Goal: Information Seeking & Learning: Learn about a topic

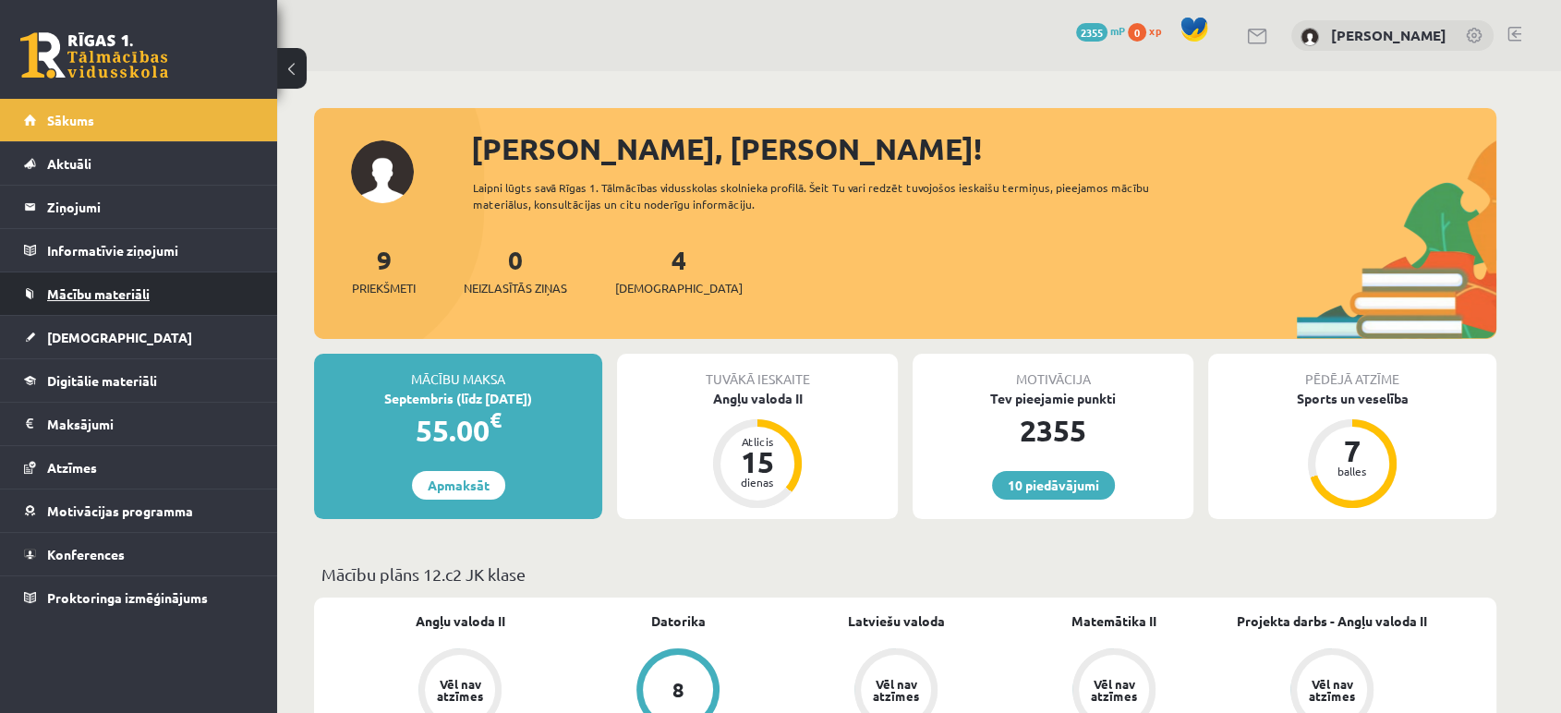
click at [125, 286] on span "Mācību materiāli" at bounding box center [98, 293] width 103 height 17
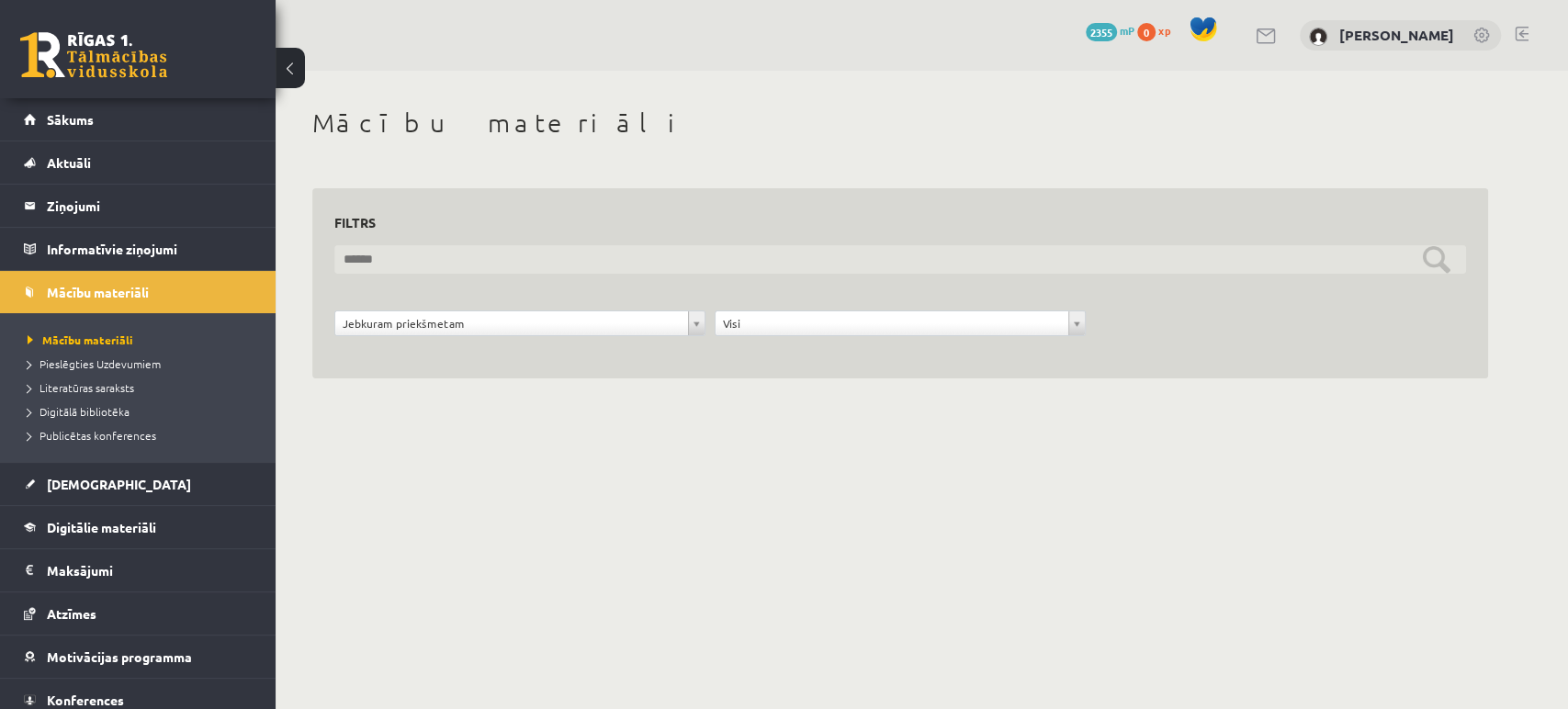
click at [457, 263] on input "text" at bounding box center [900, 260] width 1132 height 29
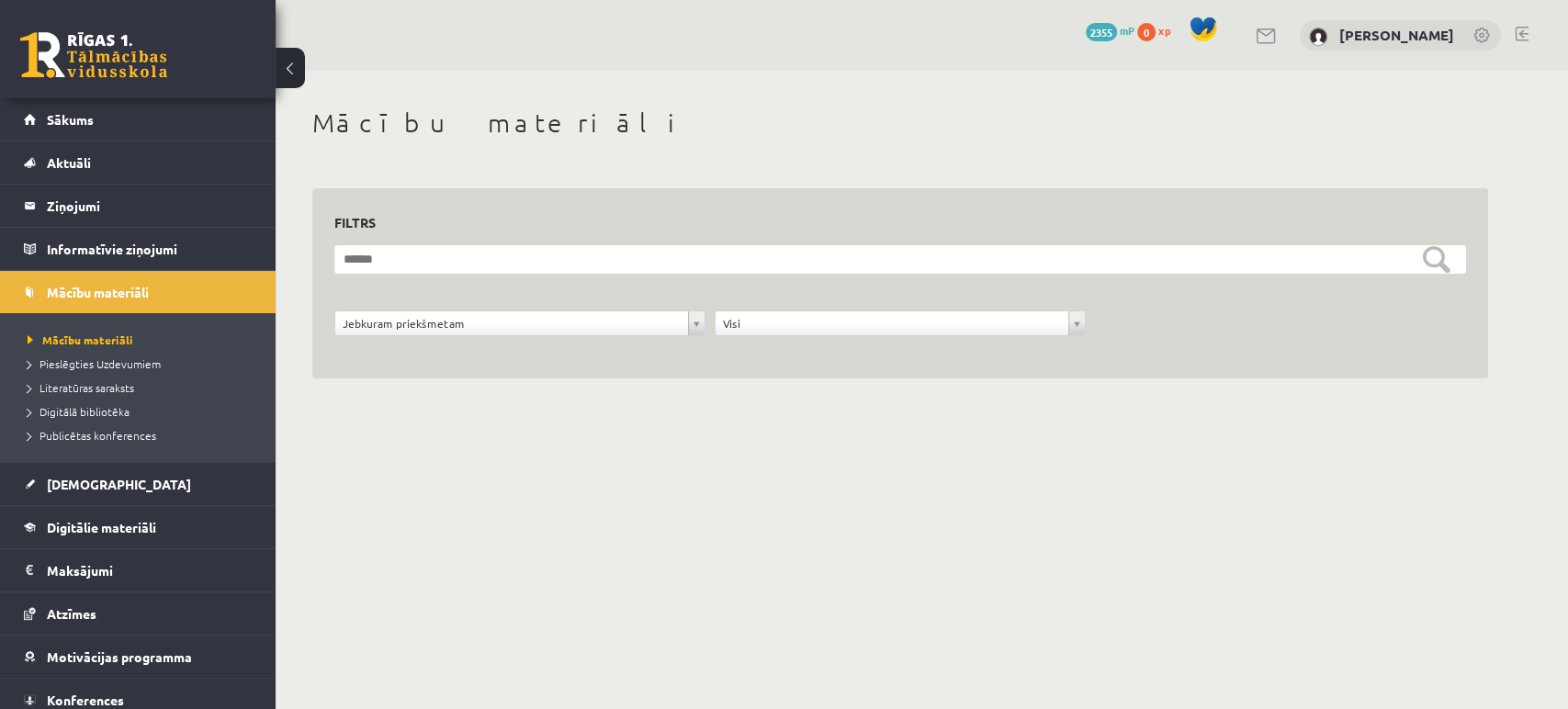
click at [489, 418] on div "**********" at bounding box center [900, 264] width 1250 height 387
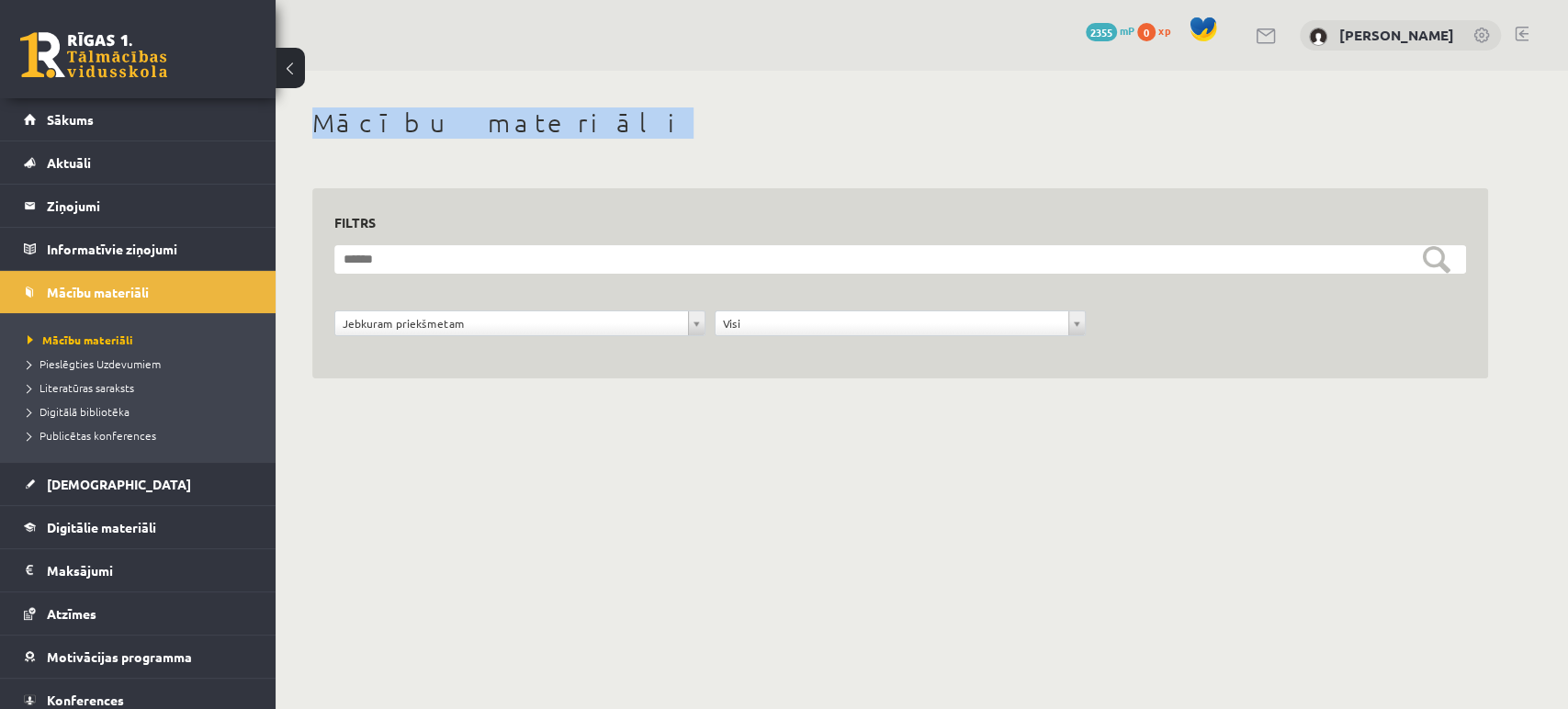
drag, startPoint x: 316, startPoint y: 124, endPoint x: 544, endPoint y: 126, distance: 228.0
click at [544, 126] on h1 "Mācību materiāli" at bounding box center [900, 122] width 1176 height 31
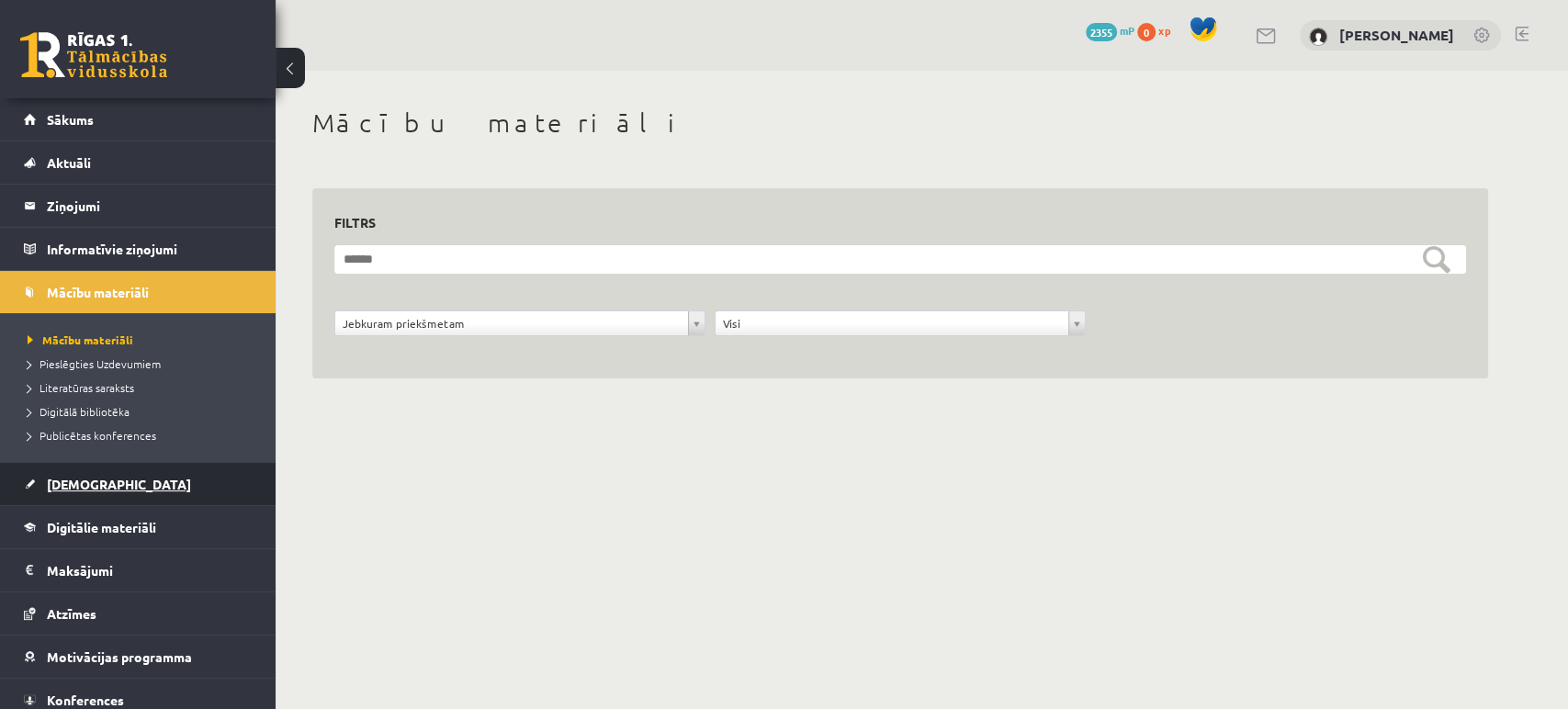
click at [127, 477] on link "[DEMOGRAPHIC_DATA]" at bounding box center [138, 483] width 229 height 42
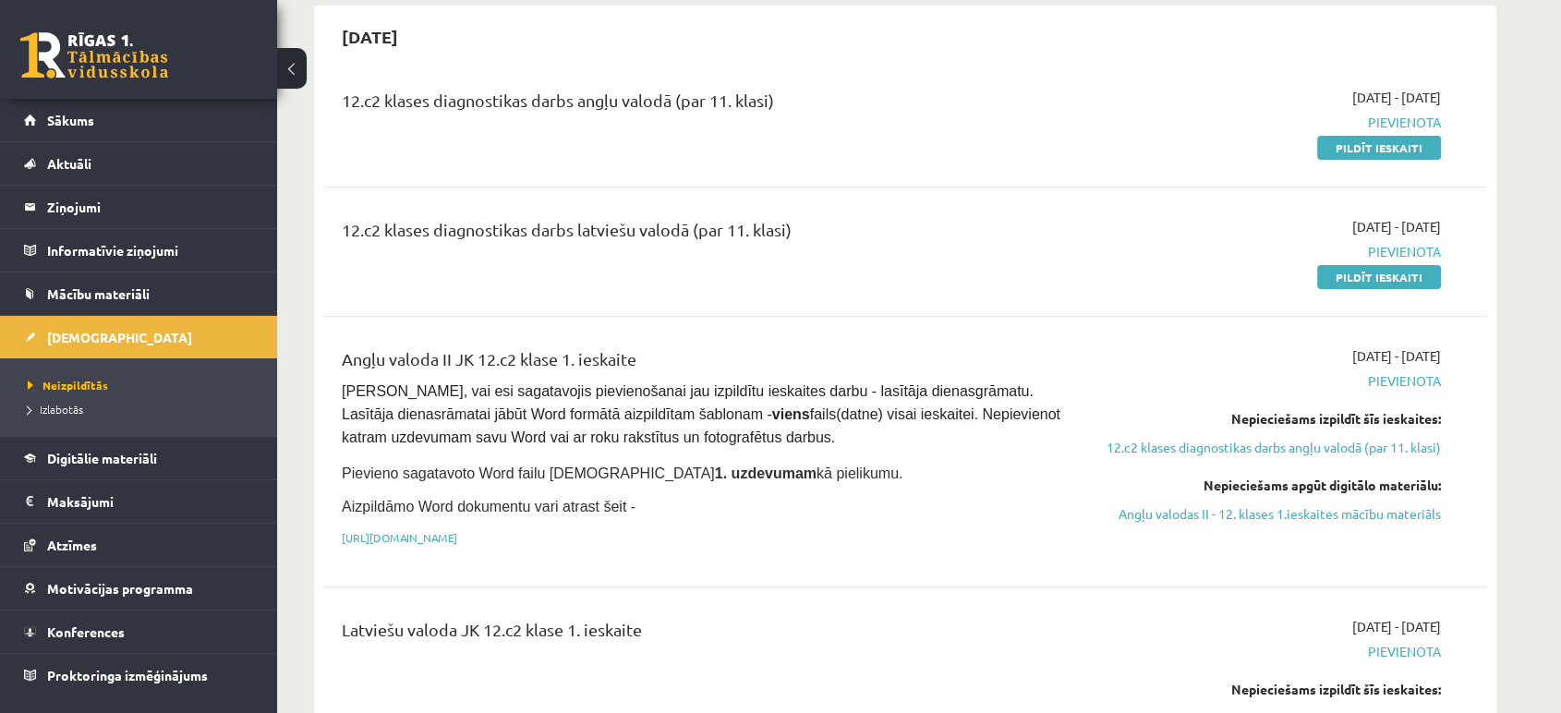
scroll to position [175, 0]
click at [700, 266] on div "12.c2 klases diagnostikas darbs latviešu valodā (par 11. klasi)" at bounding box center [703, 252] width 751 height 69
click at [457, 531] on link "[URL][DOMAIN_NAME]" at bounding box center [399, 538] width 115 height 15
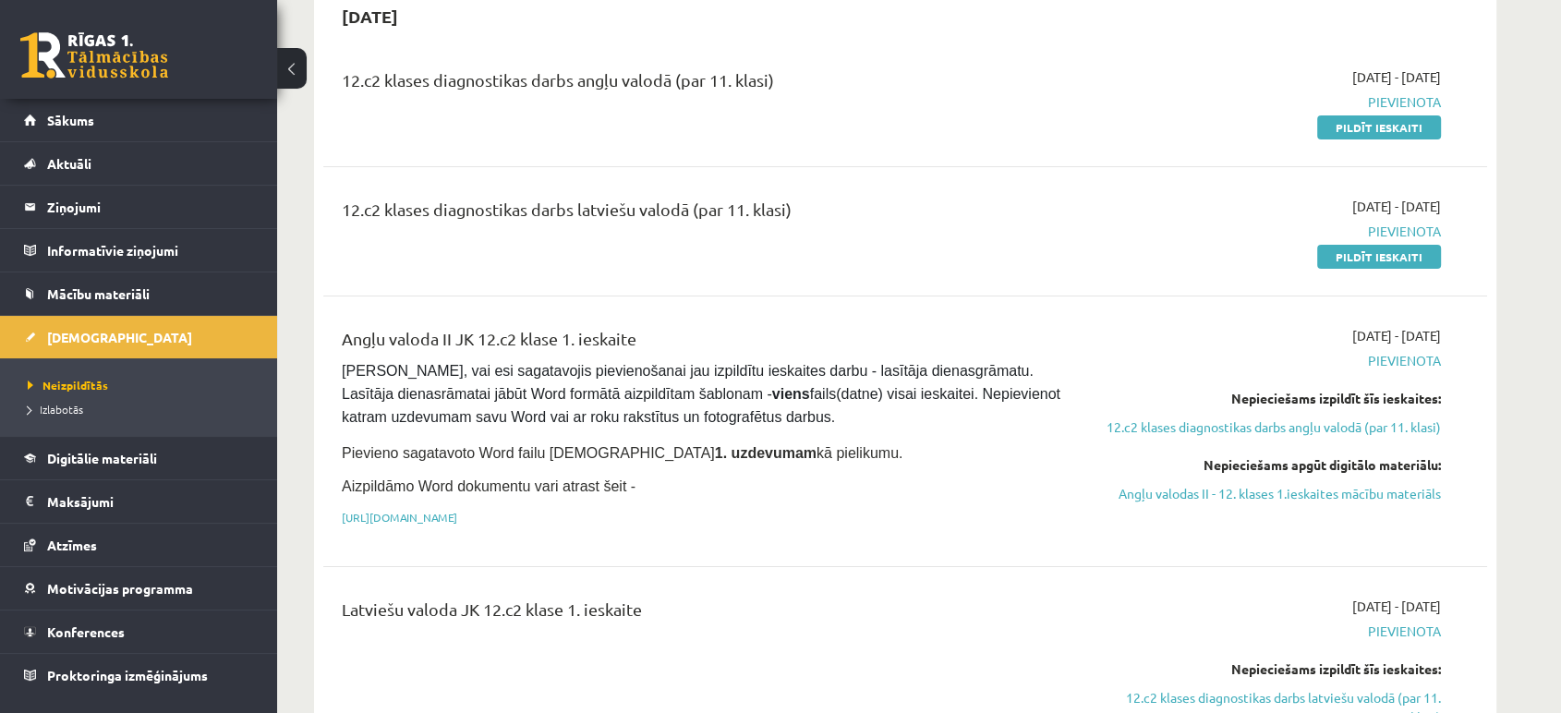
scroll to position [193, 0]
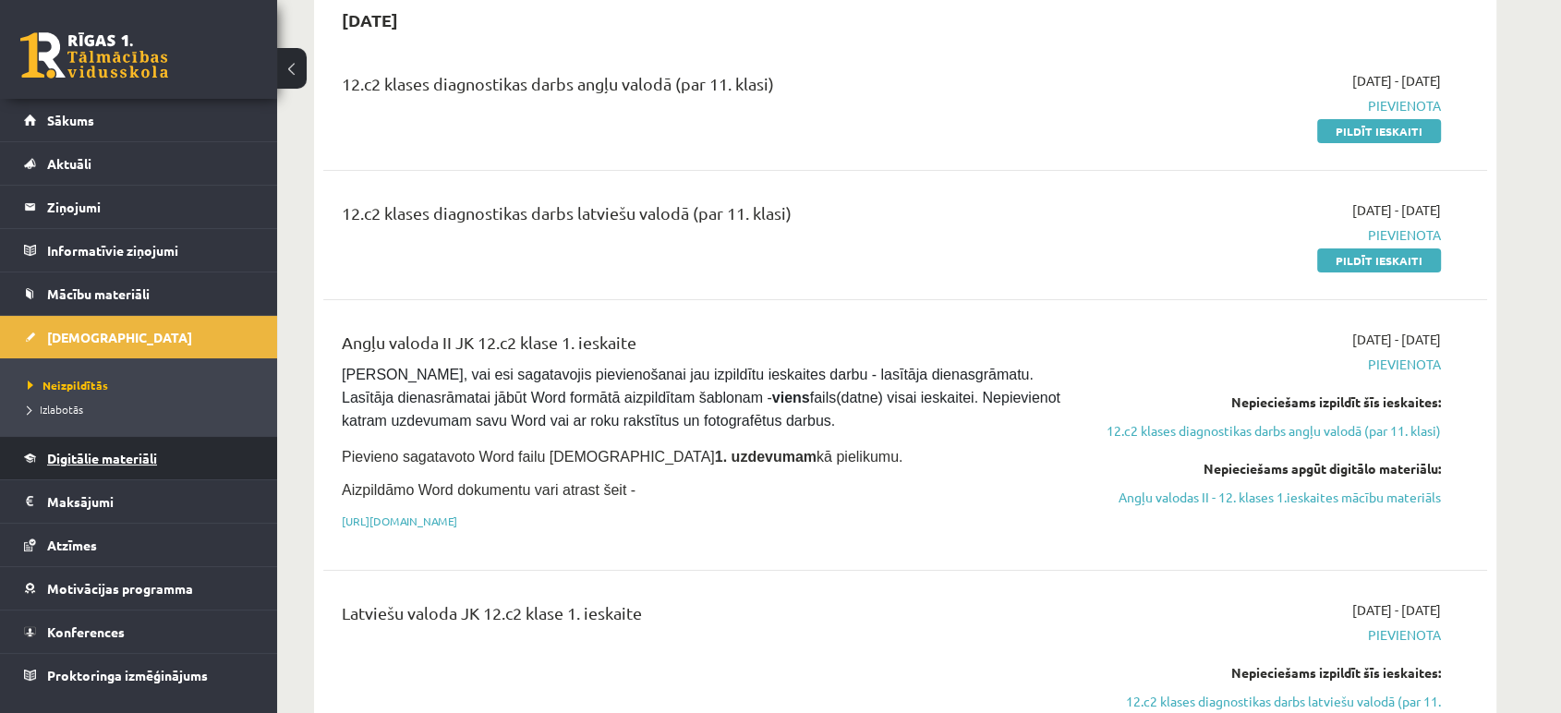
click at [94, 461] on span "Digitālie materiāli" at bounding box center [102, 458] width 110 height 17
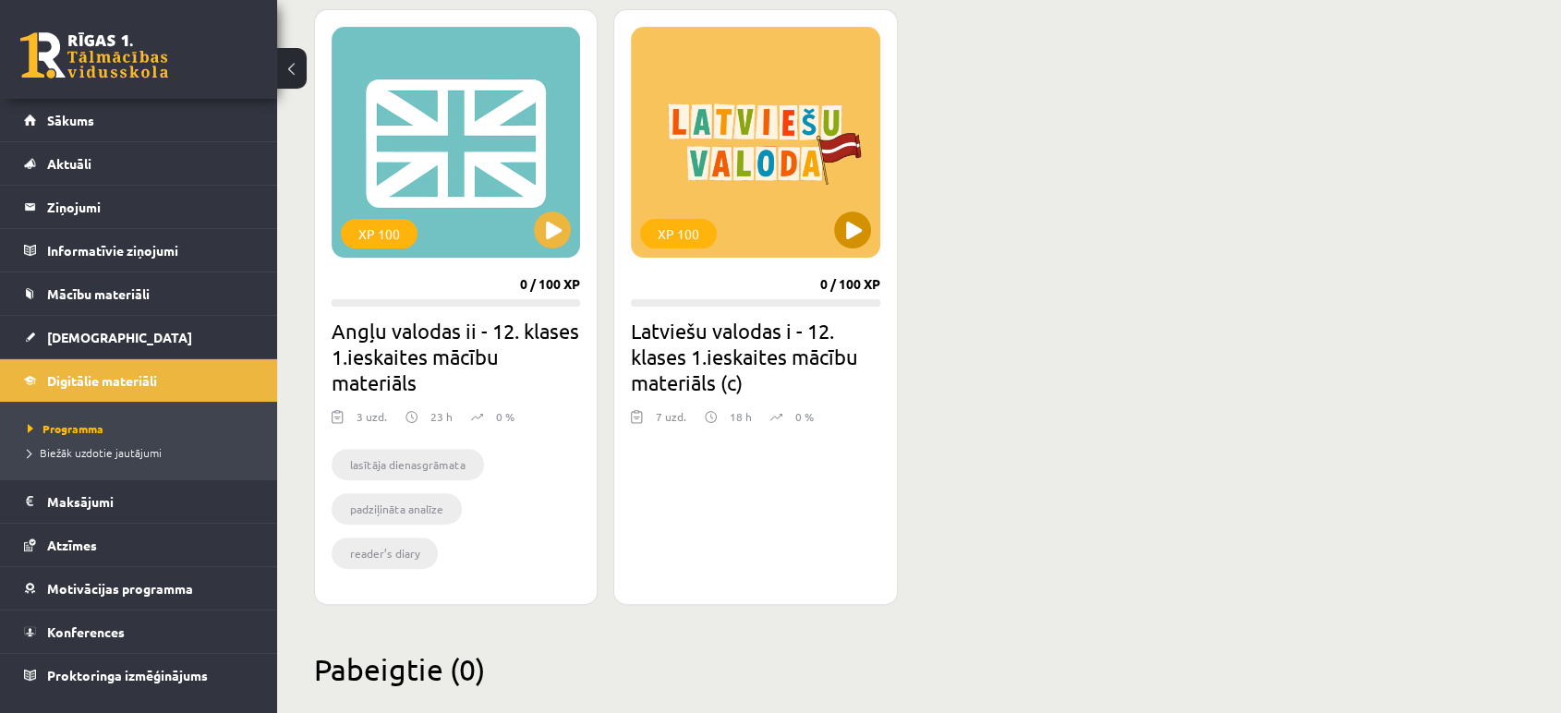
scroll to position [525, 0]
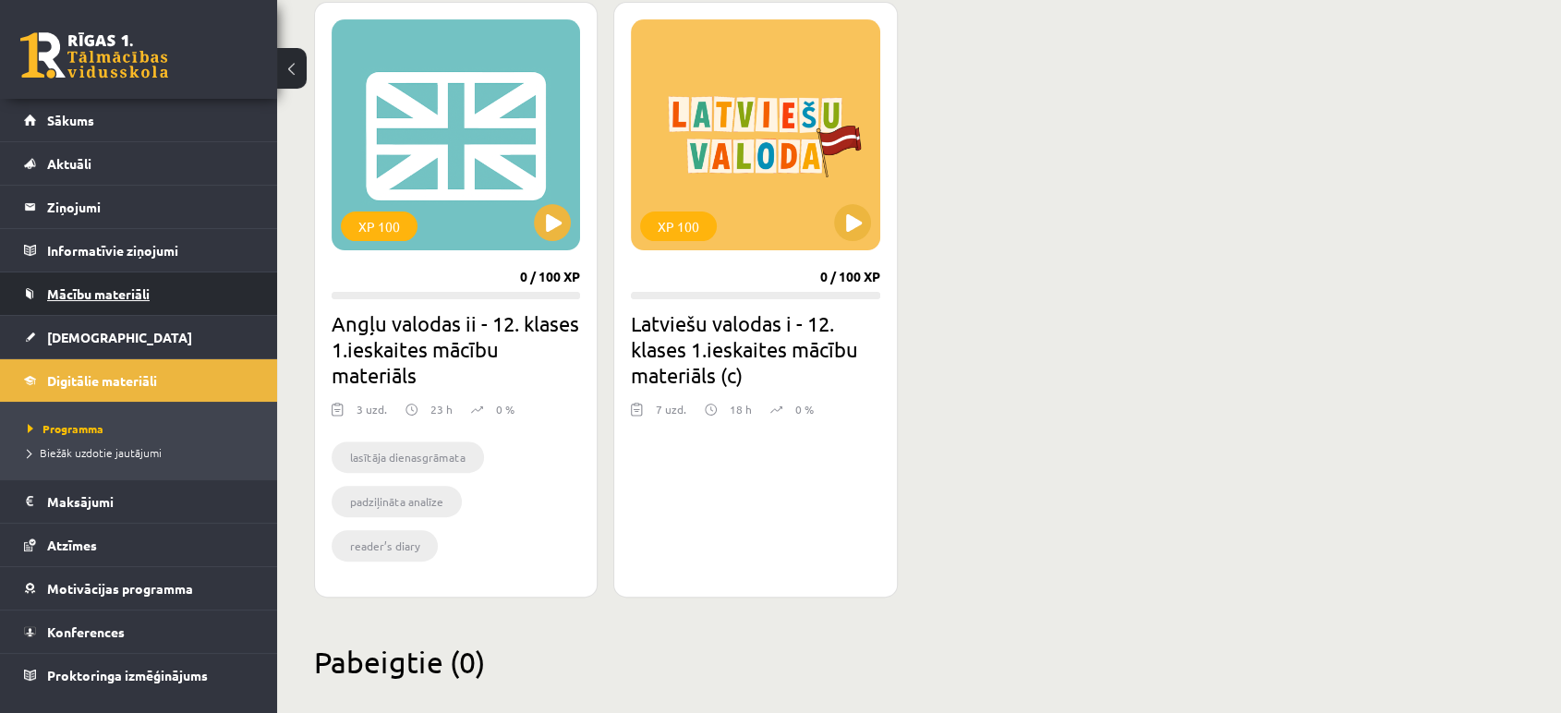
click at [118, 302] on link "Mācību materiāli" at bounding box center [139, 293] width 230 height 42
